Goal: Check status: Check status

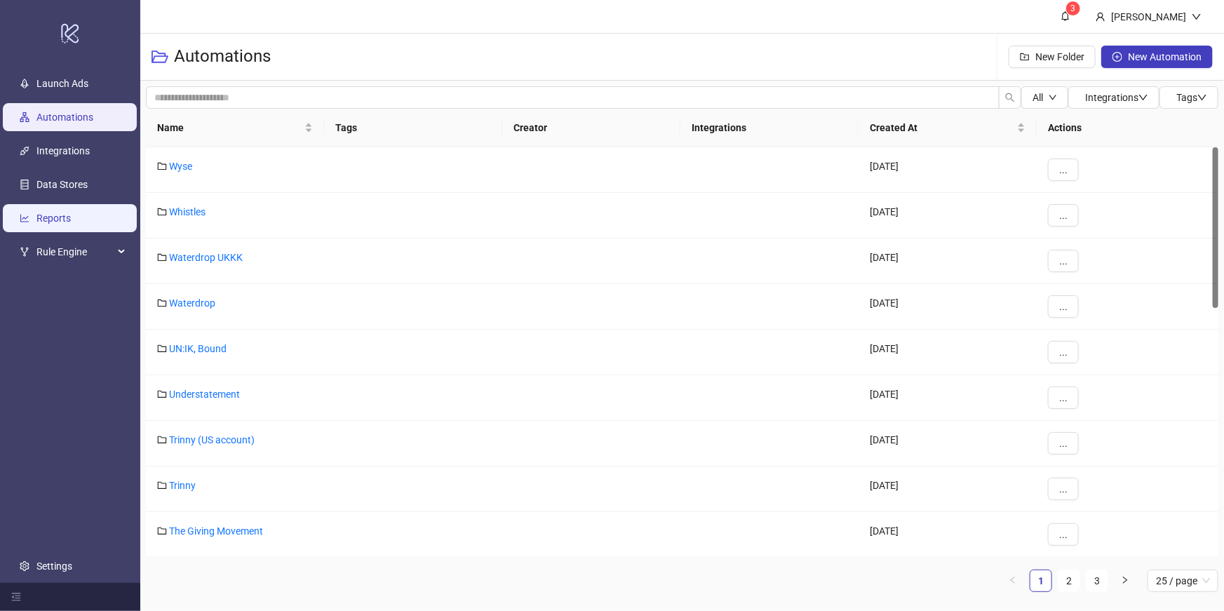
click at [71, 213] on link "Reports" at bounding box center [53, 217] width 34 height 11
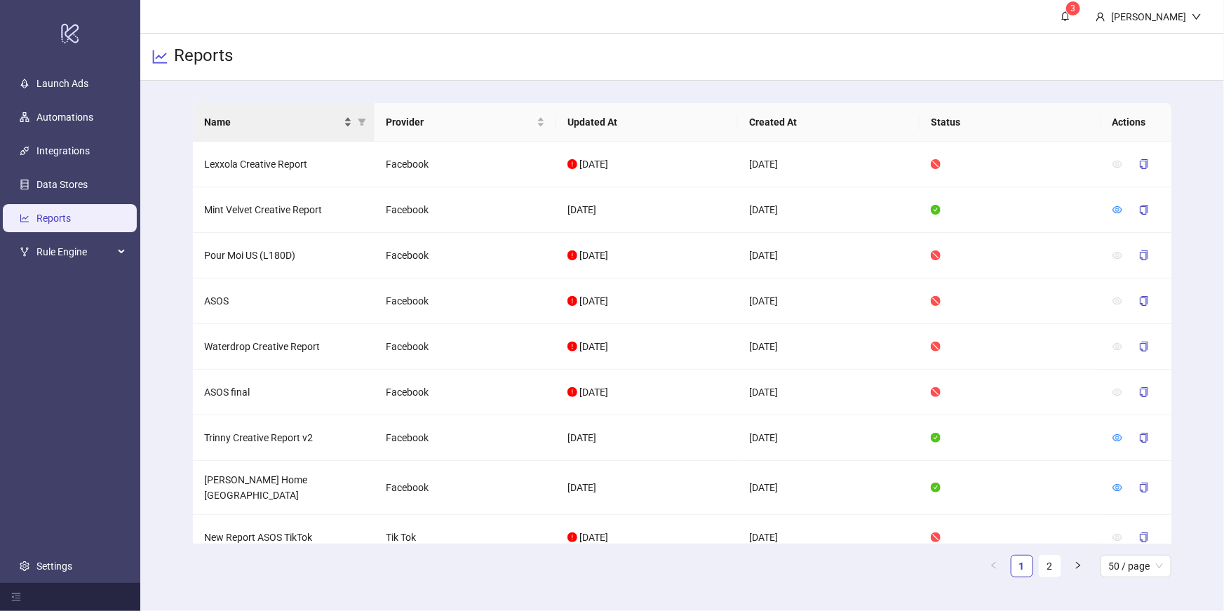
click at [267, 122] on span "Name" at bounding box center [272, 121] width 137 height 15
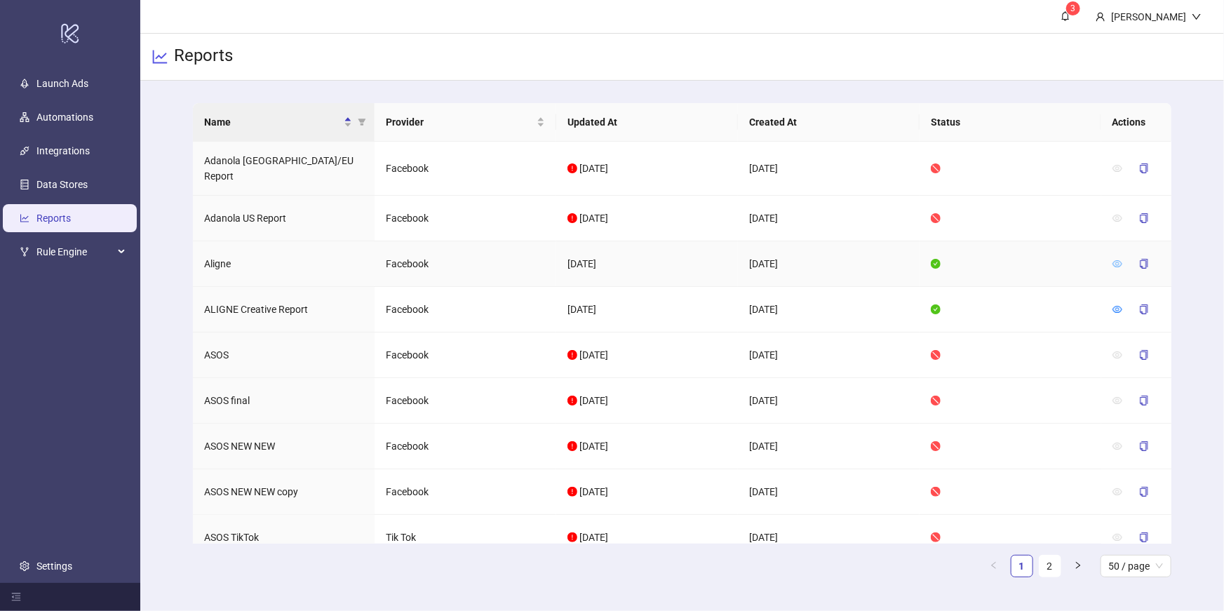
click at [1118, 259] on icon "eye" at bounding box center [1117, 264] width 10 height 10
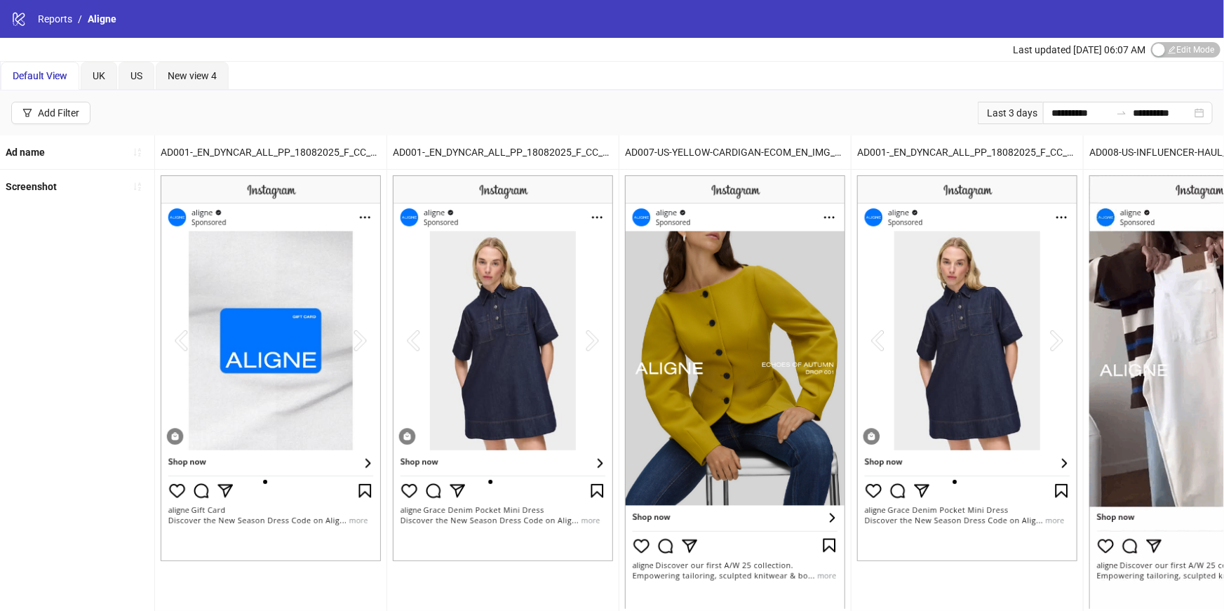
click at [998, 115] on div "Last 3 days" at bounding box center [1010, 113] width 65 height 22
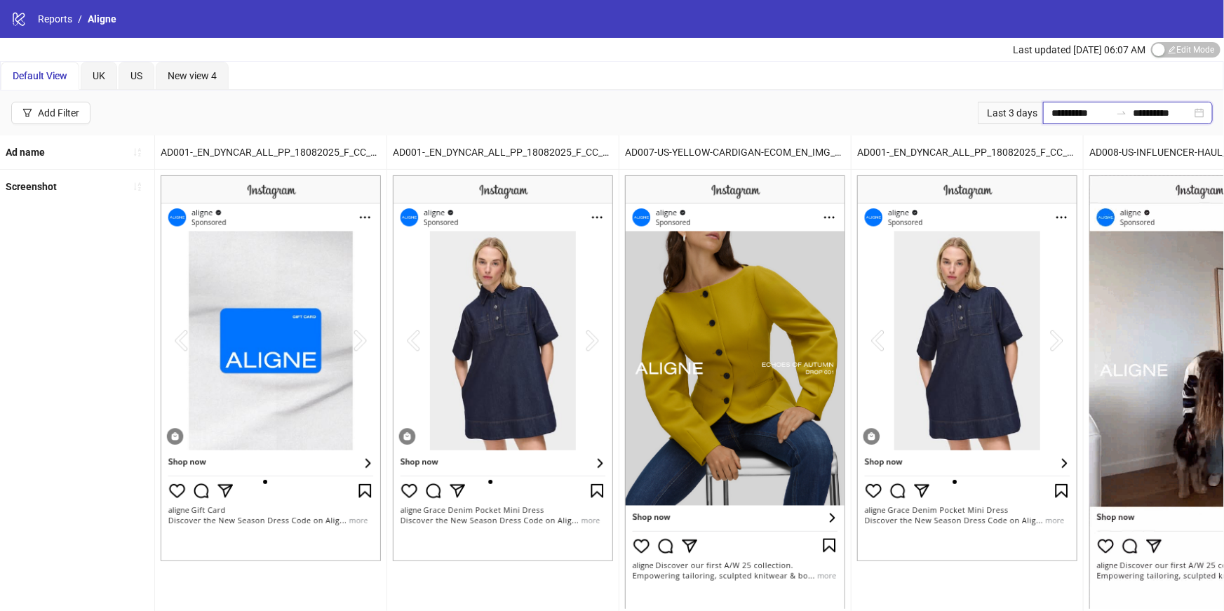
click at [1051, 113] on input "**********" at bounding box center [1080, 112] width 59 height 15
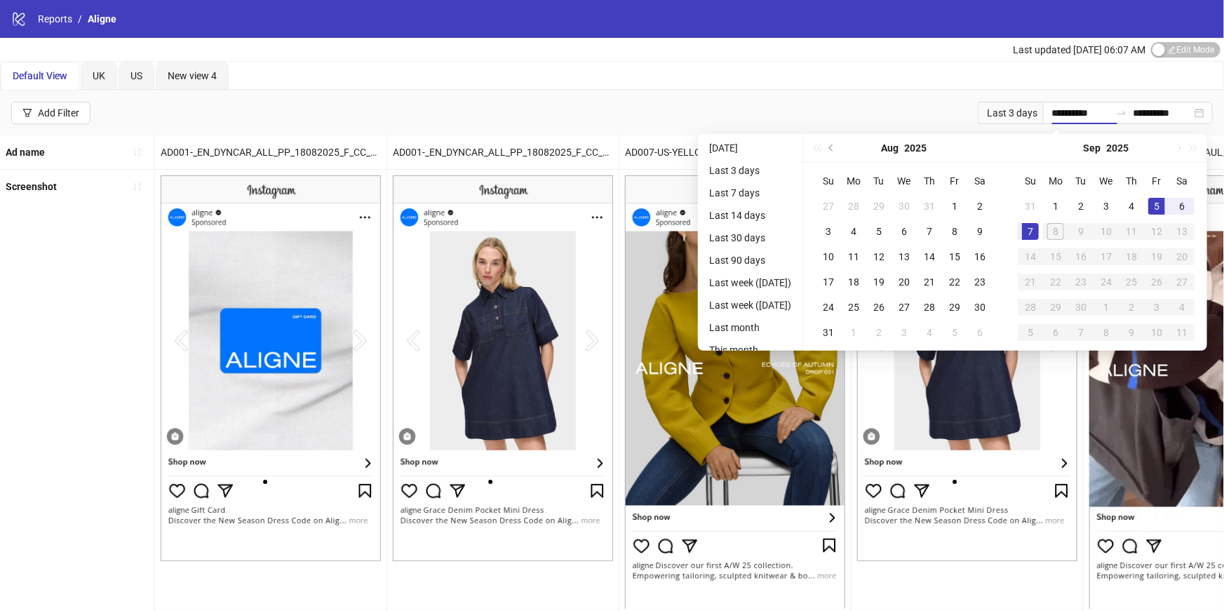
click at [724, 181] on ul "[DATE] Last 3 days Last 7 days Last 14 days Last 30 days Last 90 days Last week…" at bounding box center [750, 242] width 105 height 217
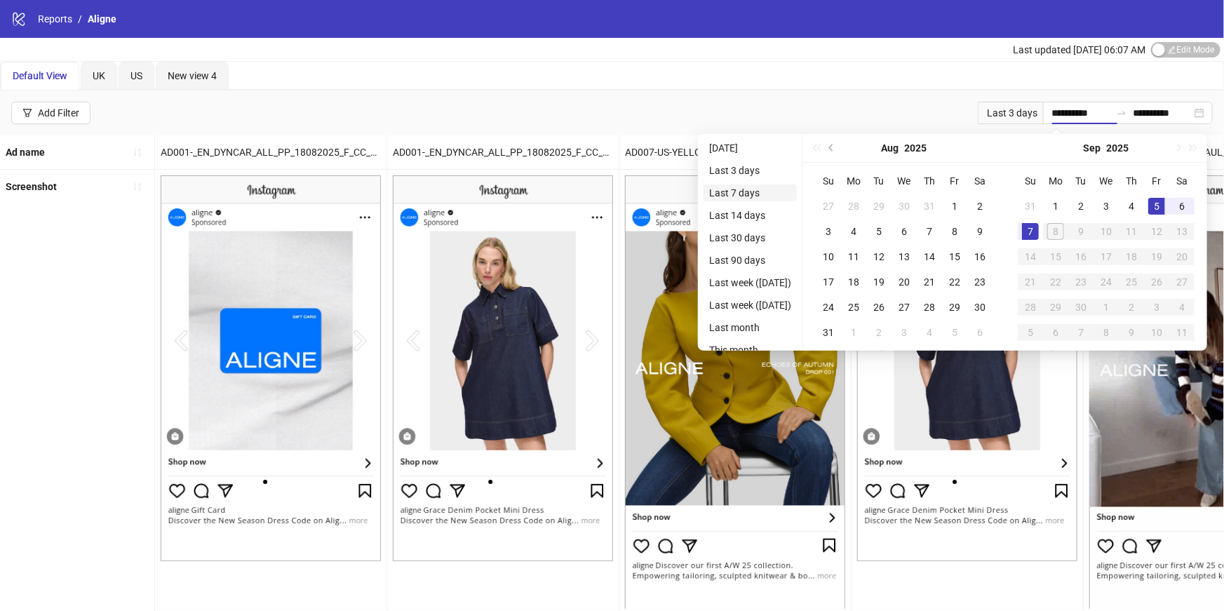
type input "**********"
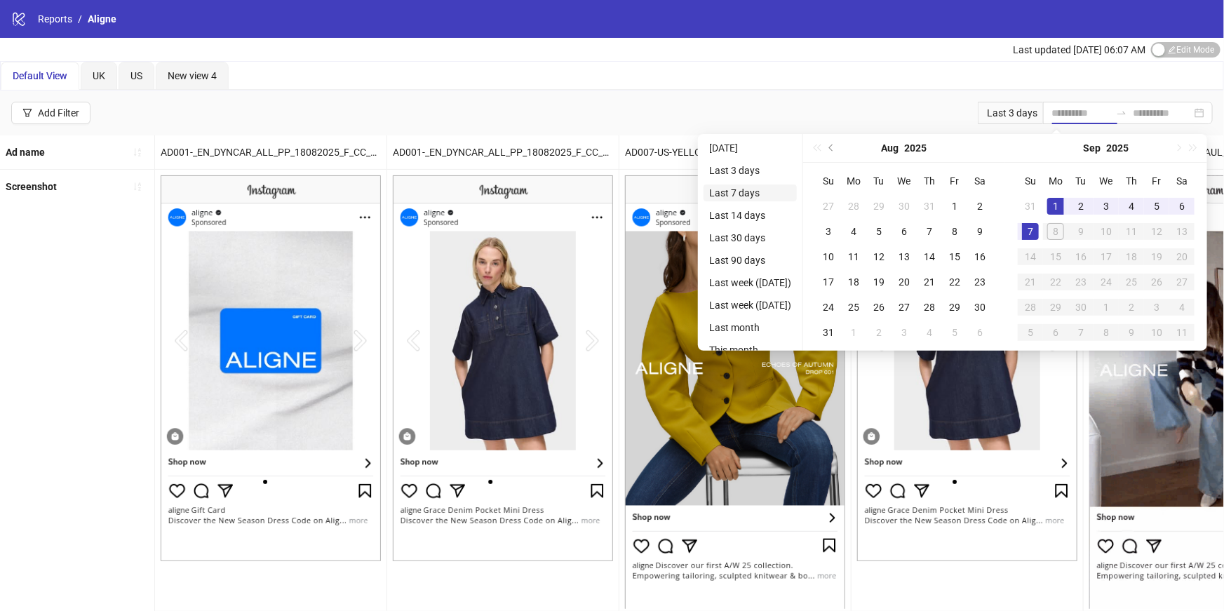
click at [733, 190] on li "Last 7 days" at bounding box center [749, 192] width 93 height 17
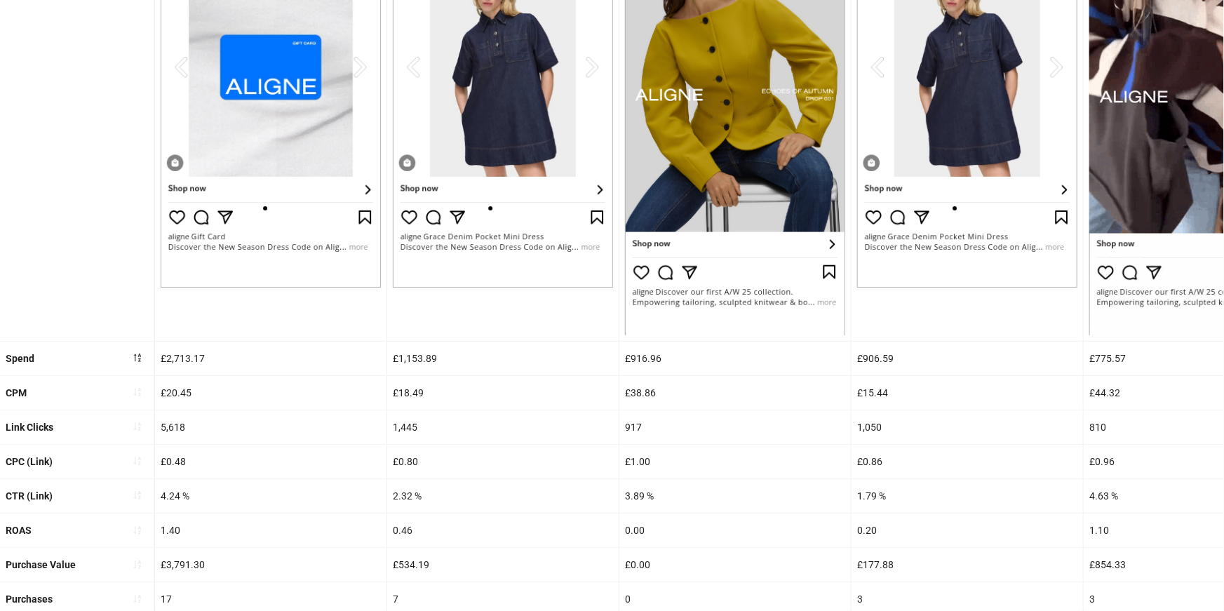
scroll to position [334, 0]
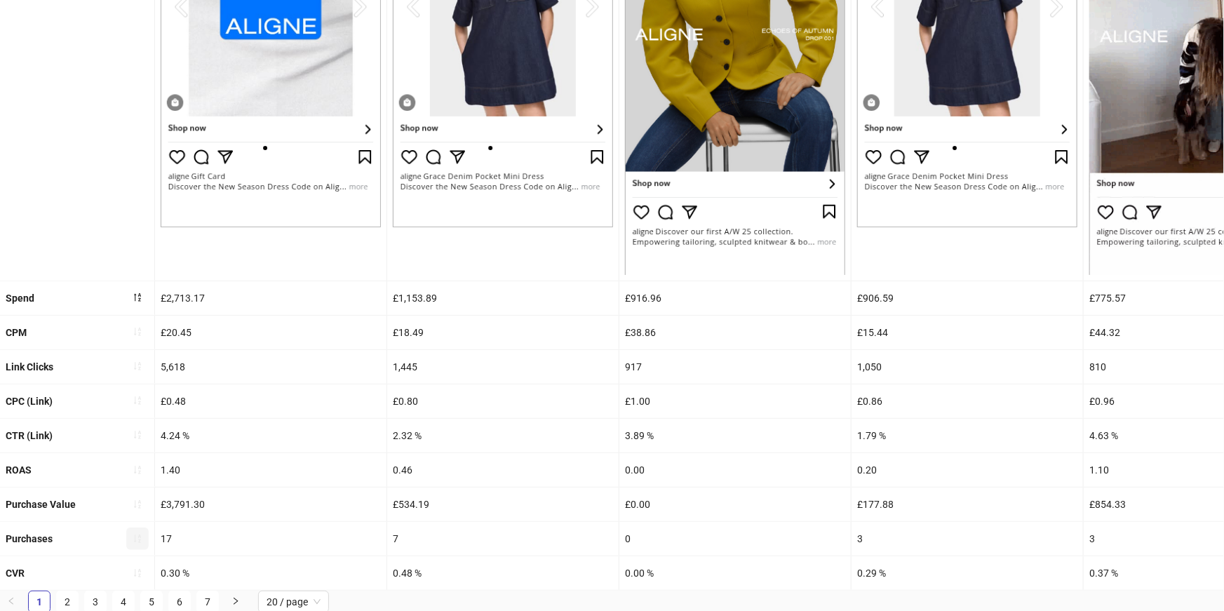
click at [141, 539] on icon "sort-ascending" at bounding box center [138, 539] width 10 height 10
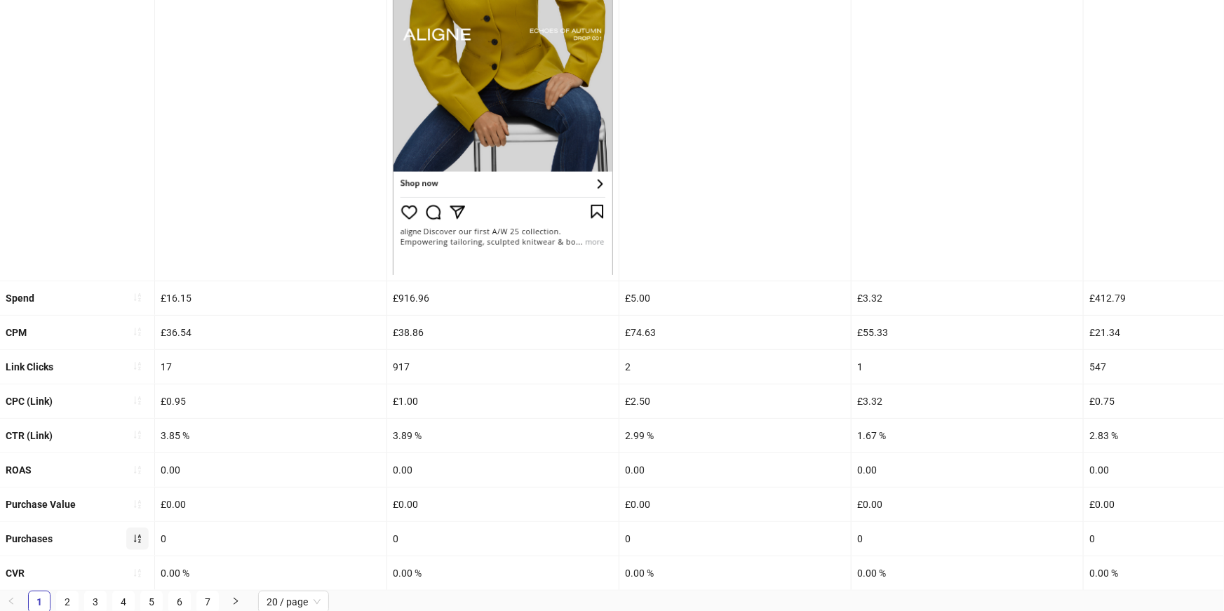
click at [141, 539] on icon "sort-ascending" at bounding box center [138, 539] width 10 height 10
